Goal: Task Accomplishment & Management: Use online tool/utility

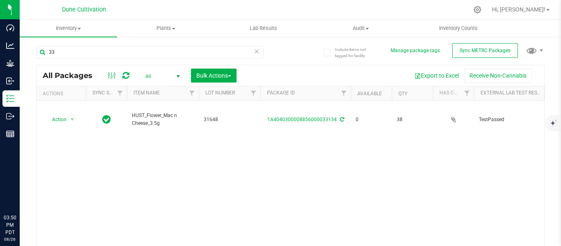
type input "3"
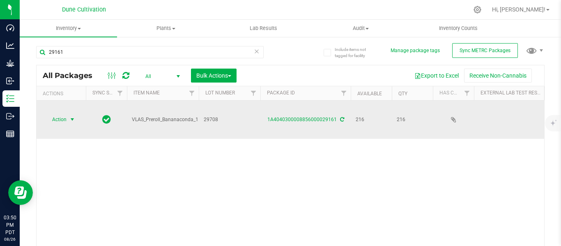
type input "29161"
click at [74, 116] on span "select" at bounding box center [72, 119] width 7 height 7
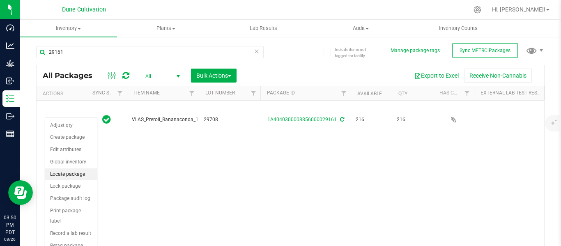
click at [61, 174] on li "Locate package" at bounding box center [71, 174] width 52 height 12
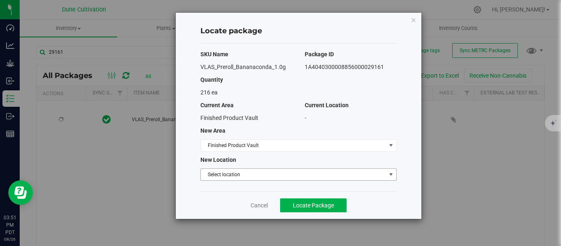
click at [227, 173] on span "Select location" at bounding box center [293, 174] width 185 height 11
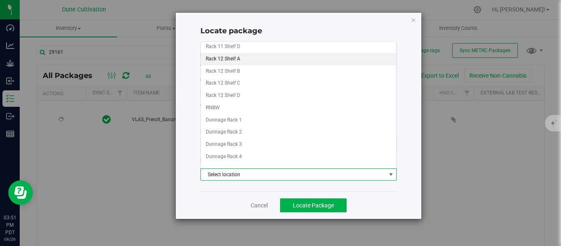
scroll to position [603, 0]
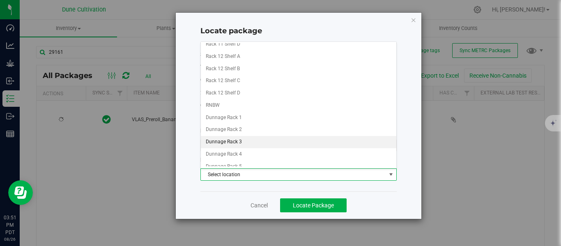
click at [239, 139] on li "Dunnage Rack 3" at bounding box center [298, 142] width 195 height 12
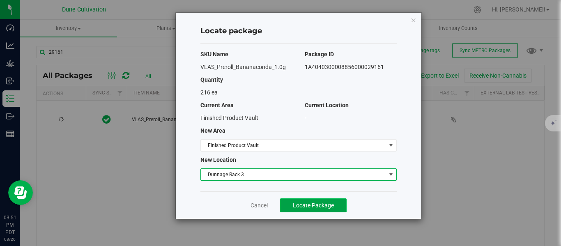
click at [305, 200] on button "Locate Package" at bounding box center [313, 205] width 67 height 14
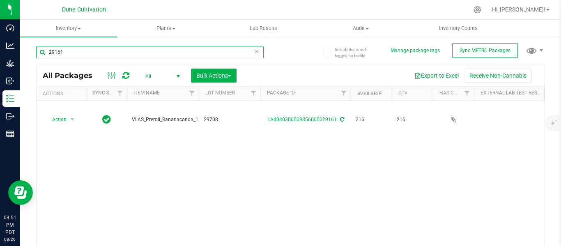
click at [112, 56] on input "29161" at bounding box center [149, 52] width 227 height 12
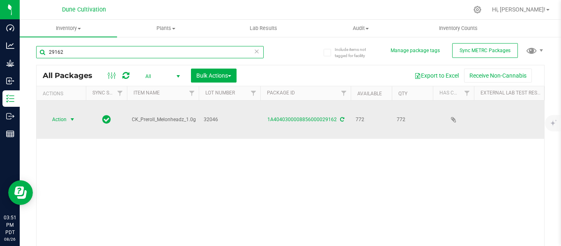
type input "29162"
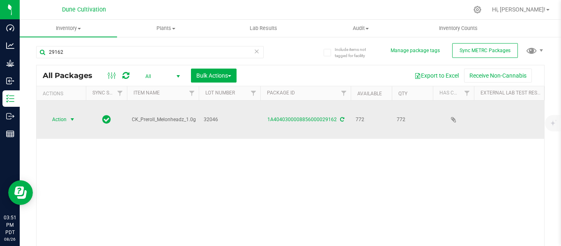
click at [73, 116] on span "select" at bounding box center [72, 119] width 7 height 7
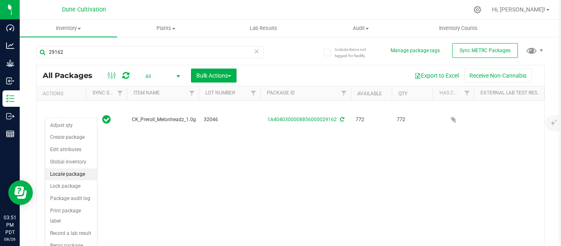
click at [67, 172] on li "Locate package" at bounding box center [71, 174] width 52 height 12
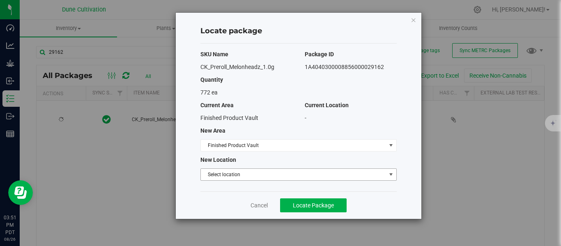
click at [225, 173] on span "Select location" at bounding box center [293, 174] width 185 height 11
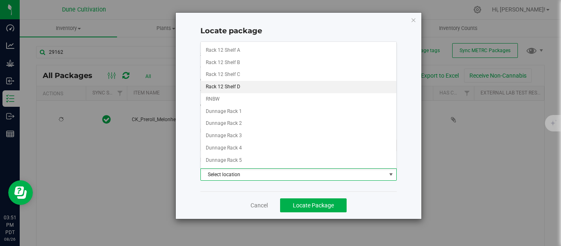
scroll to position [610, 0]
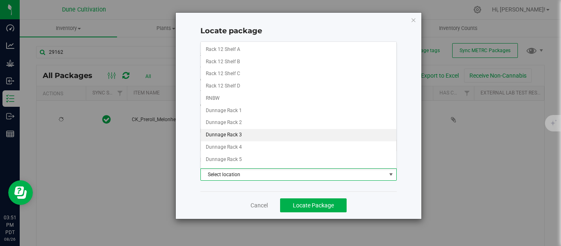
click at [226, 134] on li "Dunnage Rack 3" at bounding box center [298, 135] width 195 height 12
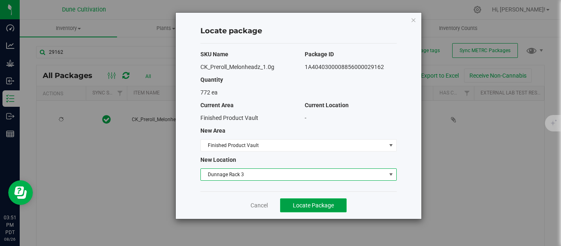
click at [327, 208] on span "Locate Package" at bounding box center [313, 205] width 41 height 7
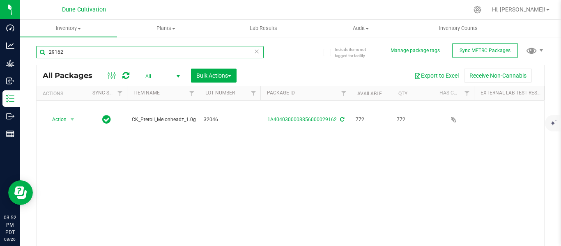
click at [92, 55] on input "29162" at bounding box center [149, 52] width 227 height 12
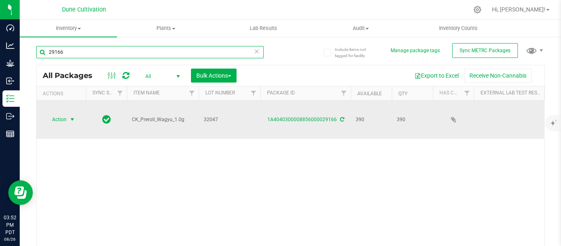
type input "29166"
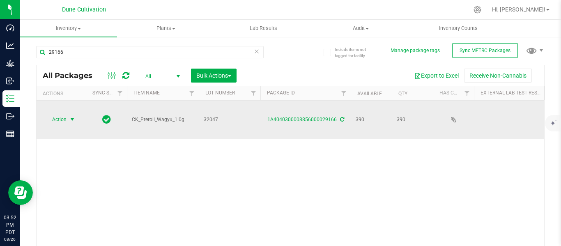
click at [72, 116] on span "select" at bounding box center [72, 119] width 7 height 7
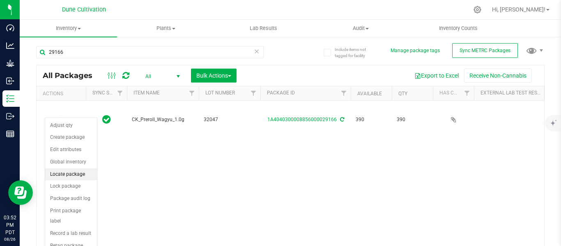
click at [64, 175] on li "Locate package" at bounding box center [71, 174] width 52 height 12
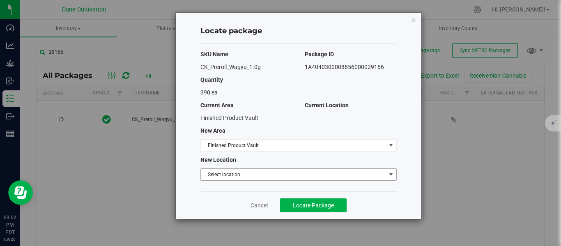
click at [213, 175] on span "Select location" at bounding box center [293, 174] width 185 height 11
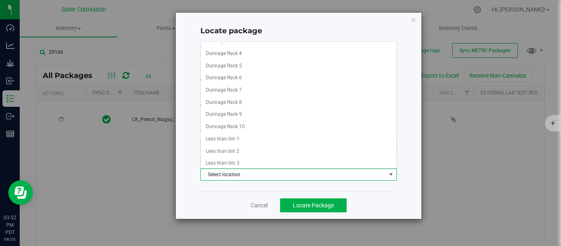
scroll to position [705, 0]
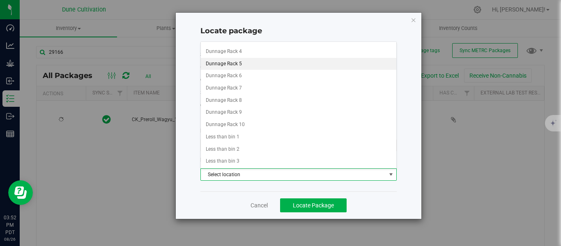
click at [232, 65] on li "Dunnage Rack 5" at bounding box center [298, 64] width 195 height 12
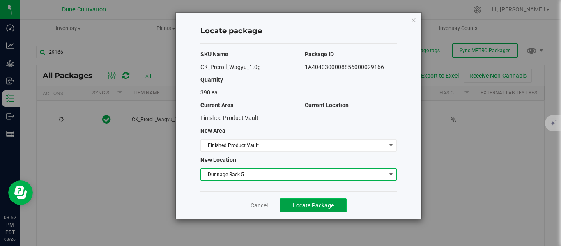
click at [328, 207] on span "Locate Package" at bounding box center [313, 205] width 41 height 7
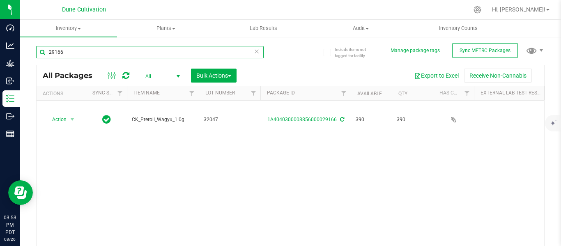
click at [152, 52] on input "29166" at bounding box center [149, 52] width 227 height 12
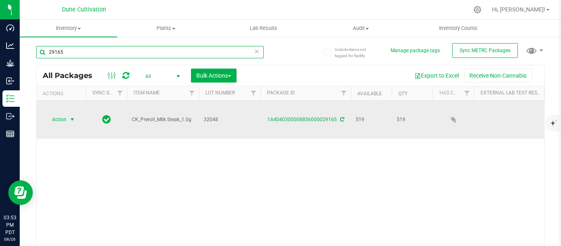
type input "29165"
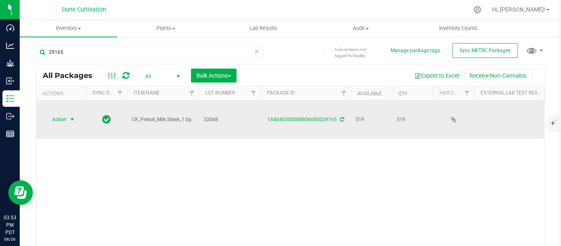
click at [73, 116] on span "select" at bounding box center [72, 119] width 7 height 7
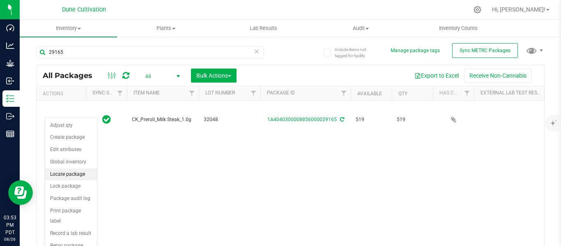
click at [60, 172] on li "Locate package" at bounding box center [71, 174] width 52 height 12
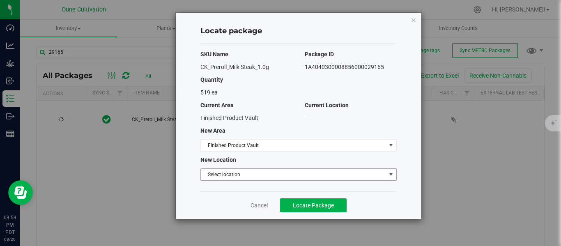
click at [220, 177] on span "Select location" at bounding box center [293, 174] width 185 height 11
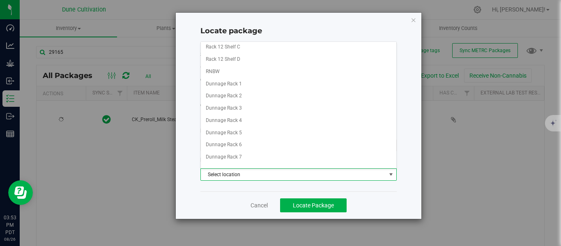
scroll to position [634, 0]
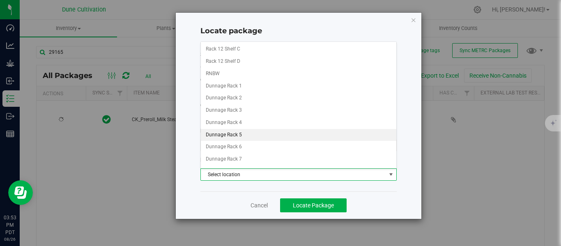
click at [233, 138] on li "Dunnage Rack 5" at bounding box center [298, 135] width 195 height 12
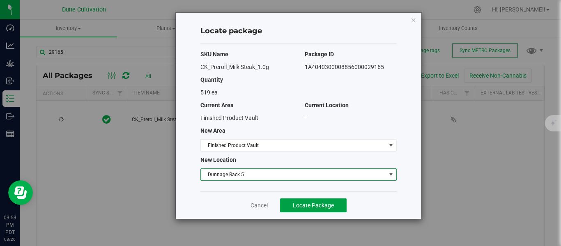
click at [302, 205] on span "Locate Package" at bounding box center [313, 205] width 41 height 7
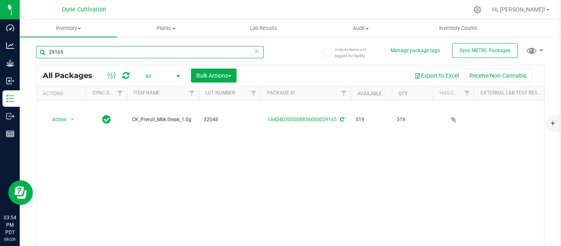
click at [91, 52] on input "29165" at bounding box center [149, 52] width 227 height 12
type input "2"
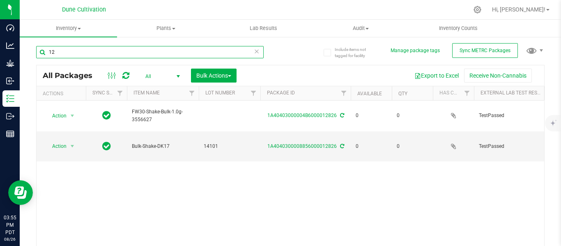
type input "1"
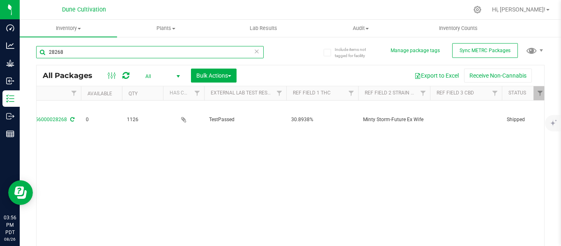
scroll to position [0, 287]
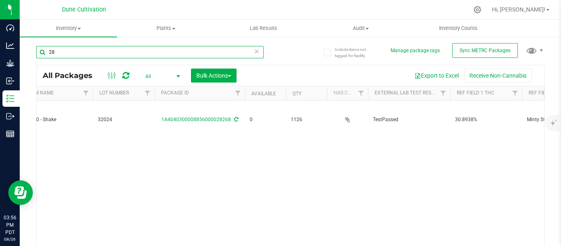
type input "2"
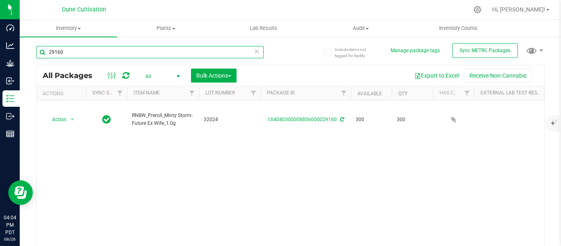
type input "29160"
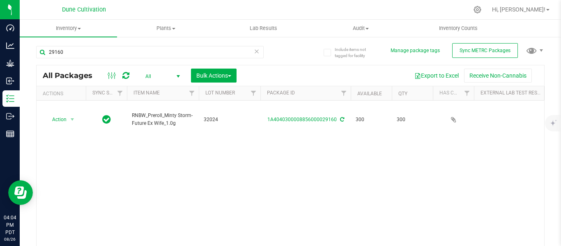
click at [217, 182] on div "Action Action Adjust qty Create package Edit attributes Global inventory Locate…" at bounding box center [290, 178] width 507 height 155
